Goal: Navigation & Orientation: Go to known website

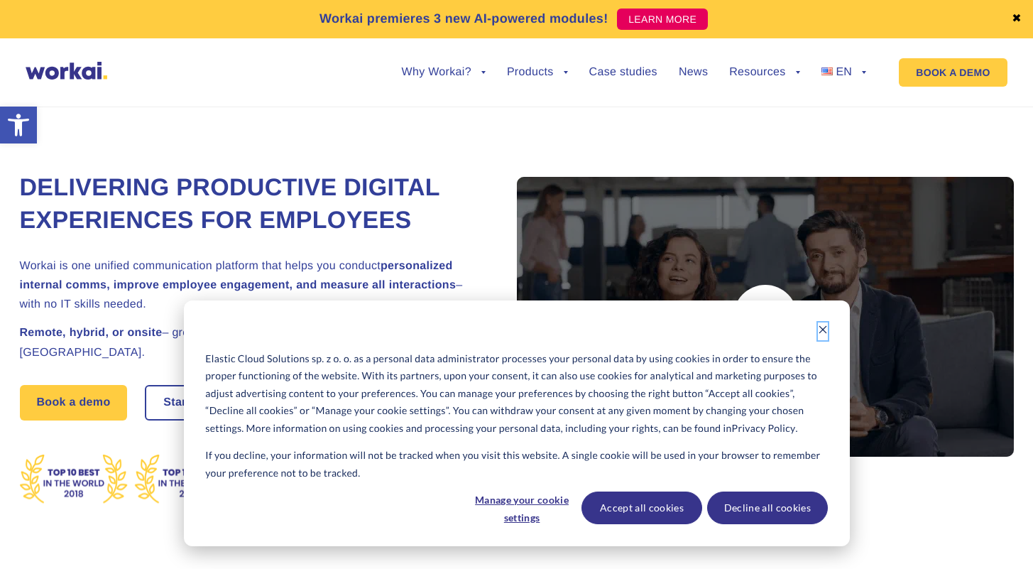
click at [823, 327] on icon "Dismiss cookie banner" at bounding box center [823, 329] width 10 height 10
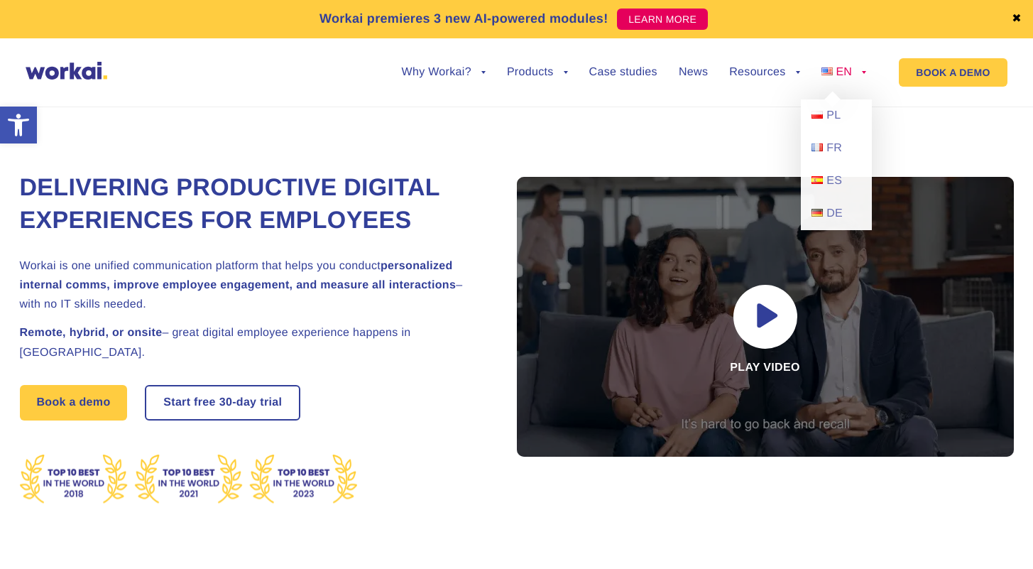
click at [843, 76] on span "EN" at bounding box center [843, 72] width 16 height 12
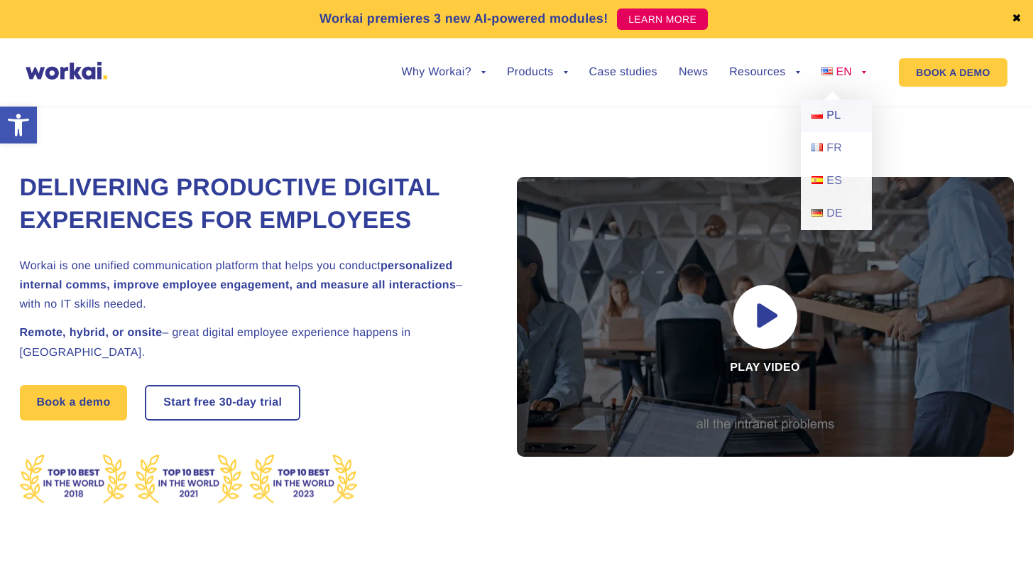
click at [837, 114] on span "PL" at bounding box center [833, 115] width 14 height 12
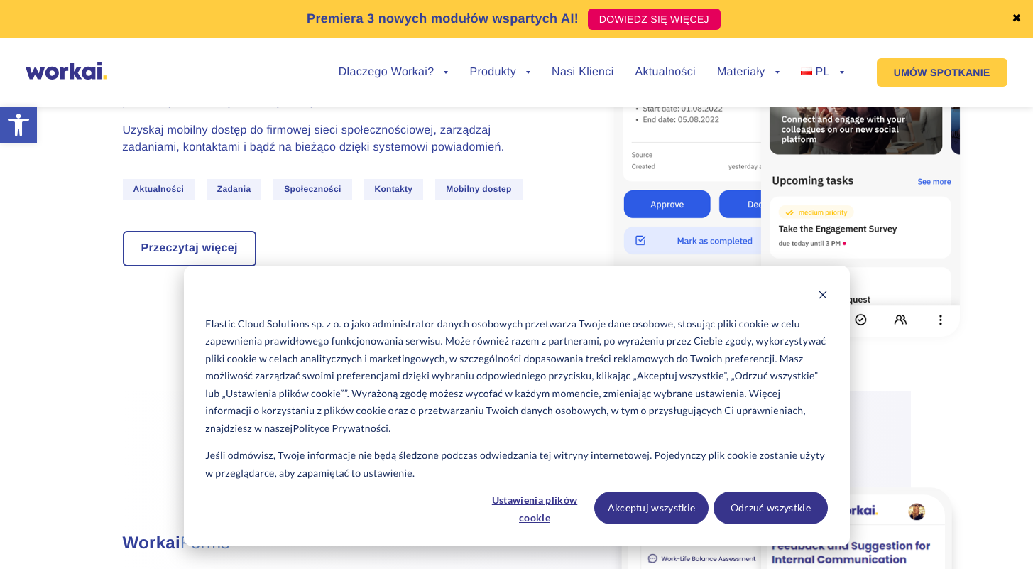
scroll to position [2635, 0]
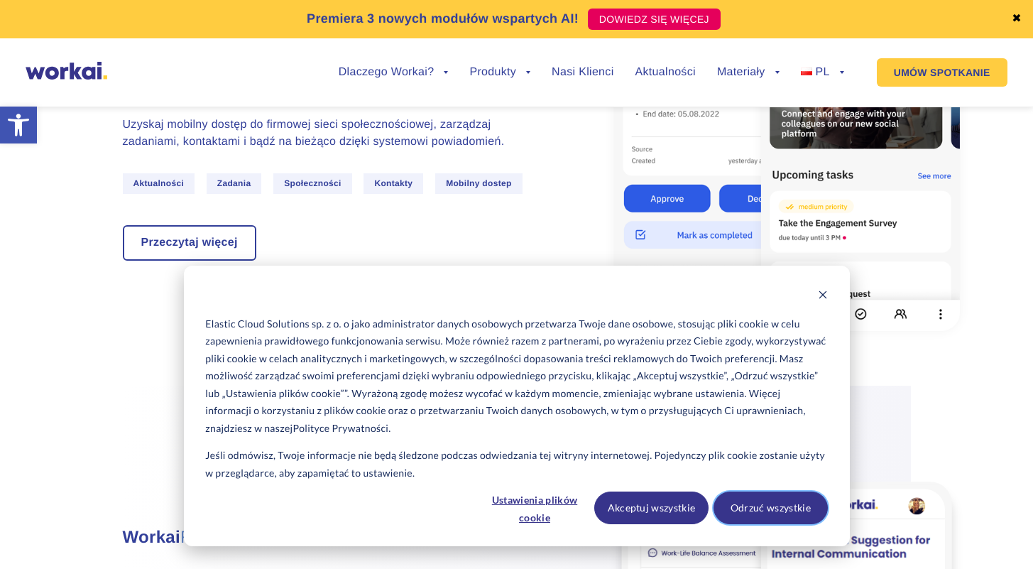
click at [774, 511] on button "Odrzuć wszystkie" at bounding box center [770, 507] width 114 height 33
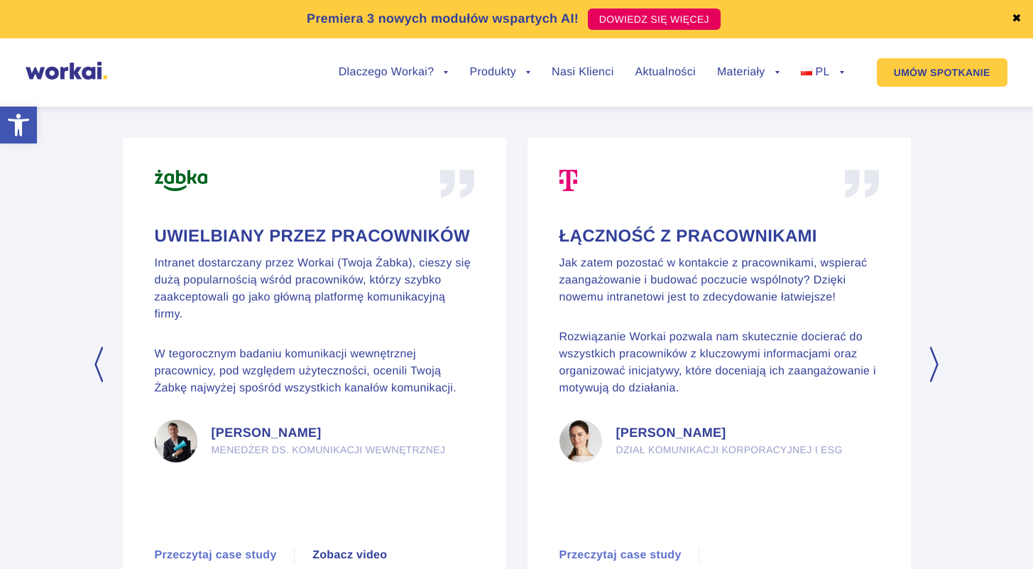
scroll to position [6678, 0]
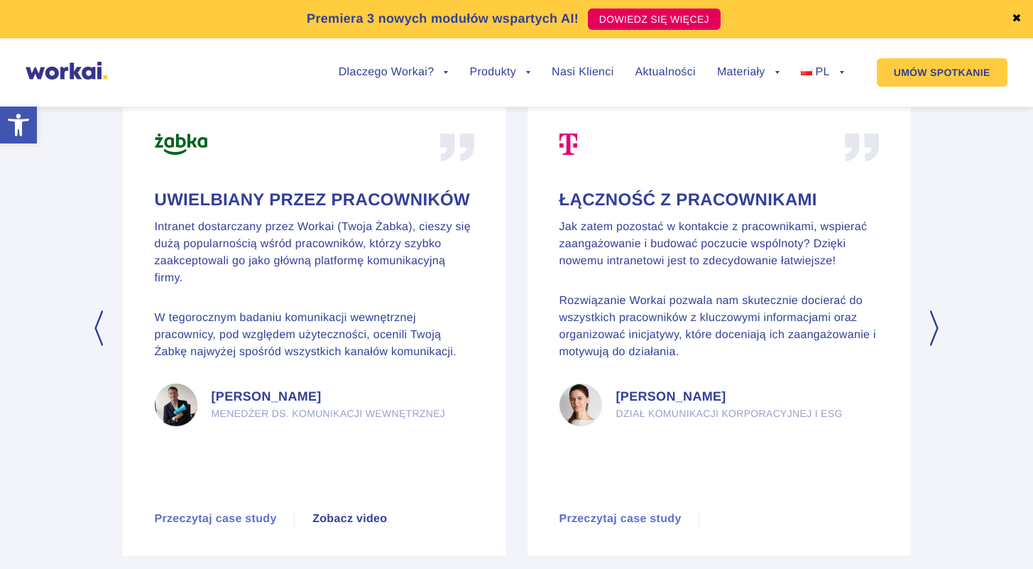
click at [939, 323] on button "Next" at bounding box center [935, 327] width 14 height 35
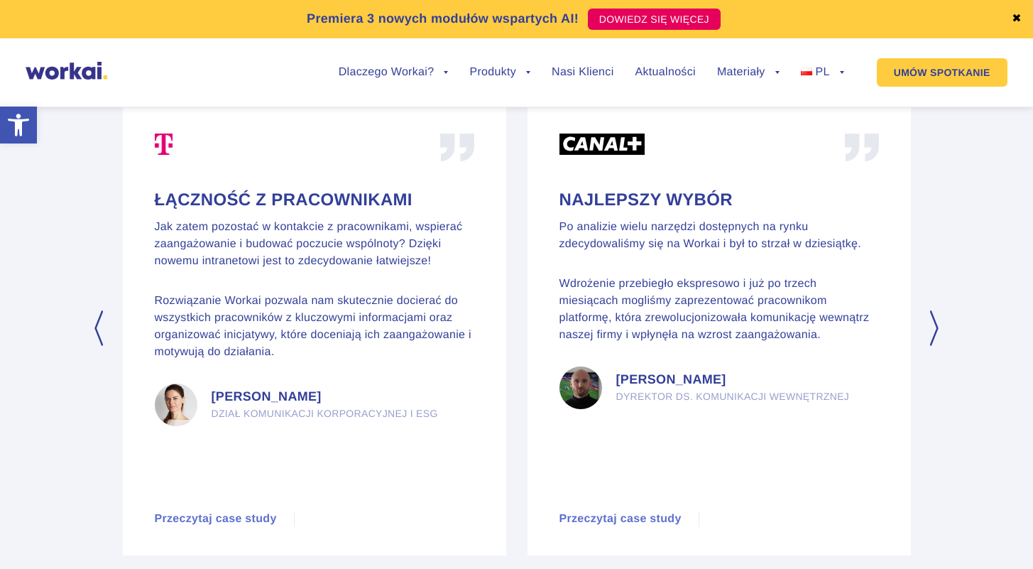
click at [939, 323] on button "Next" at bounding box center [935, 327] width 14 height 35
